Goal: Information Seeking & Learning: Check status

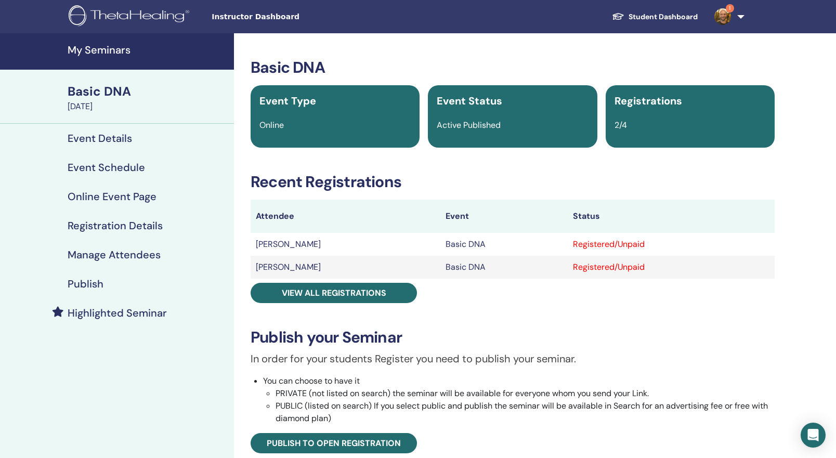
click at [721, 17] on img at bounding box center [722, 16] width 17 height 17
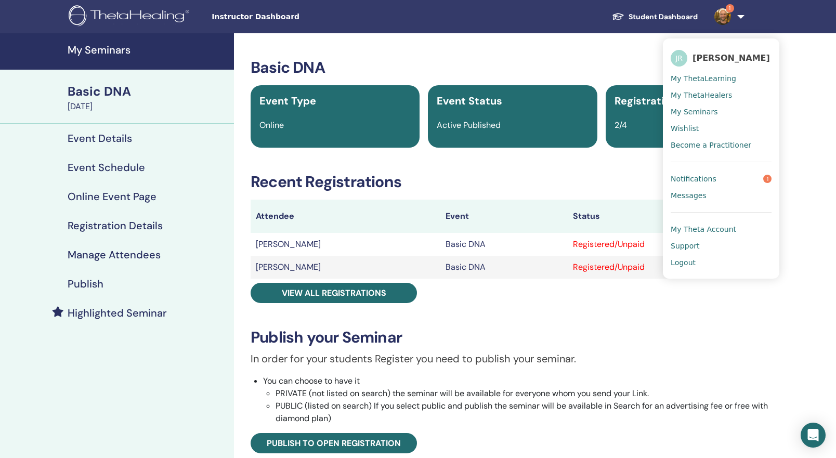
click at [710, 177] on span "Notifications" at bounding box center [694, 178] width 46 height 9
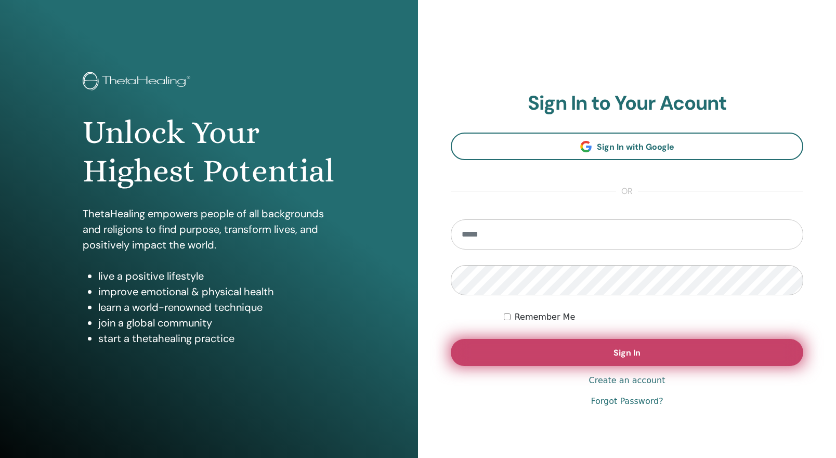
type input "**********"
click at [660, 355] on button "Sign In" at bounding box center [627, 352] width 353 height 27
